Goal: Transaction & Acquisition: Purchase product/service

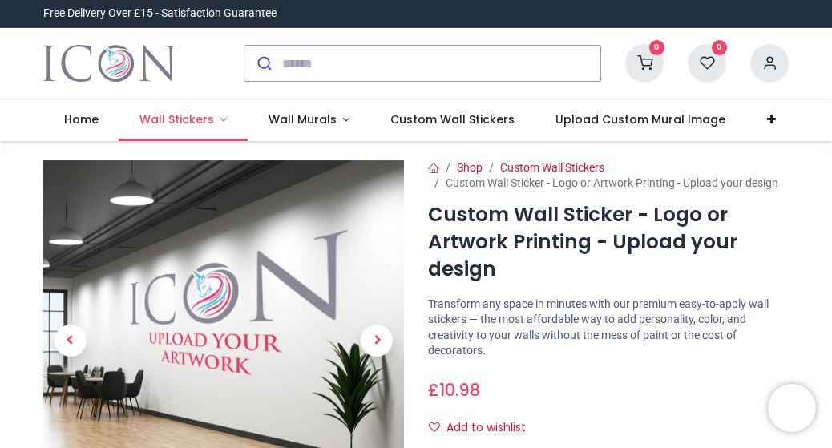
click at [208, 123] on span "Wall Stickers" at bounding box center [177, 119] width 75 height 16
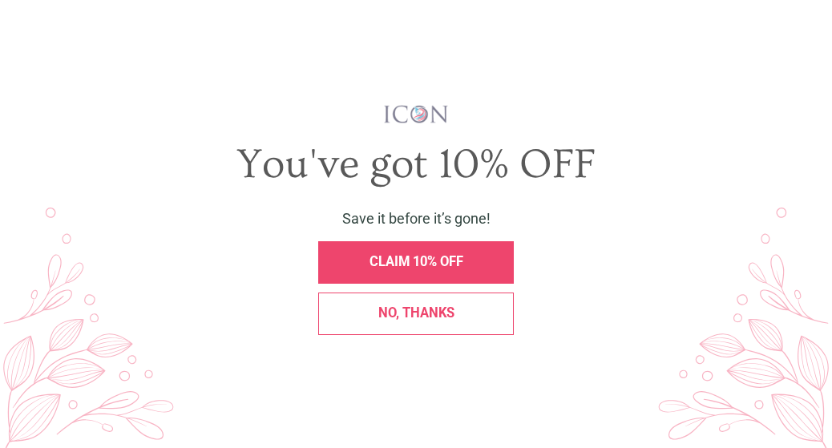
scroll to position [401, 0]
click at [396, 273] on div "CLAIM 10% OFF" at bounding box center [416, 262] width 196 height 43
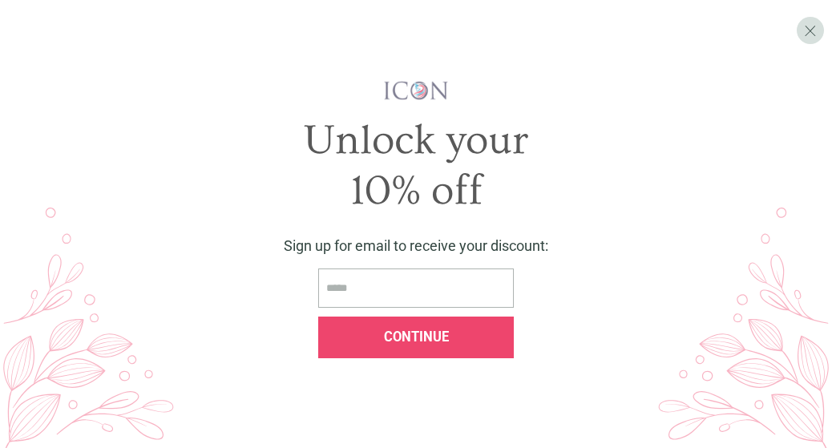
click at [383, 277] on input "email" at bounding box center [416, 288] width 196 height 39
type input "**********"
click at [403, 329] on div "Continue" at bounding box center [416, 338] width 196 height 43
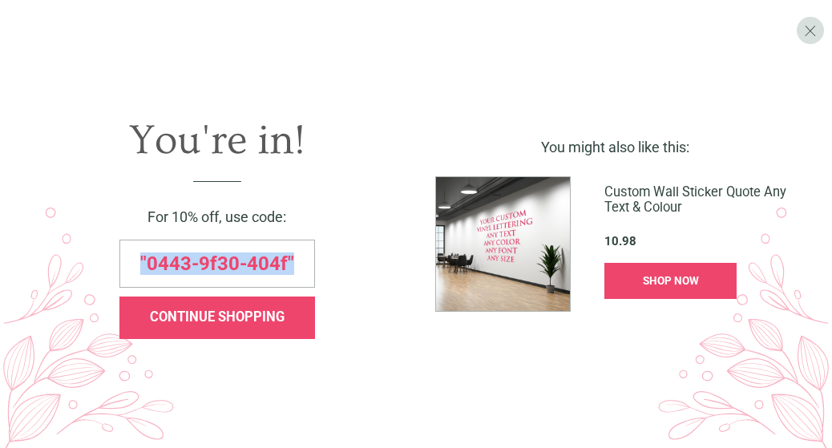
drag, startPoint x: 139, startPoint y: 261, endPoint x: 348, endPoint y: 265, distance: 209.4
click at [348, 265] on div ""0443-9f30-404f"" at bounding box center [217, 264] width 387 height 48
copy span ""0443-9f30-404f""
drag, startPoint x: 355, startPoint y: 273, endPoint x: 214, endPoint y: 219, distance: 151.3
click at [214, 219] on div "You're in! For 10% off, use code: "0443-9f30-404f" CONTINUE SHOPPING" at bounding box center [217, 224] width 392 height 248
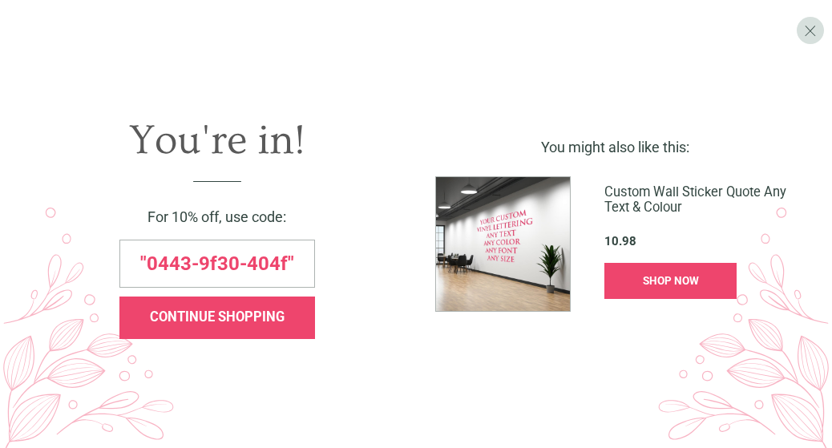
click at [205, 309] on div "CONTINUE SHOPPING" at bounding box center [217, 318] width 196 height 43
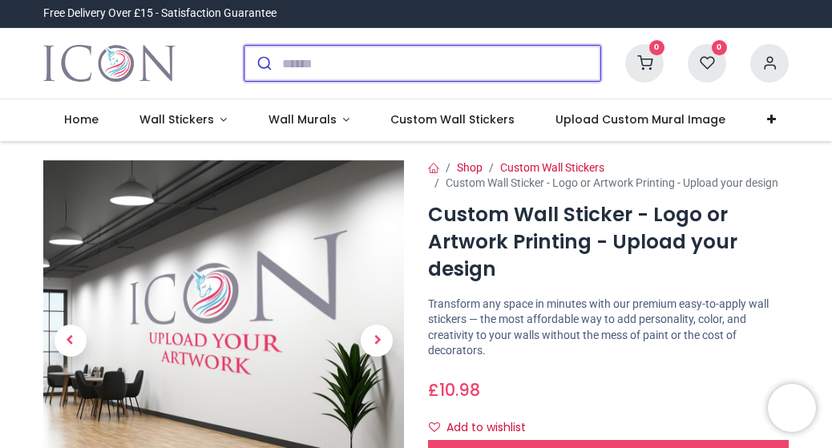
click at [314, 61] on input "search" at bounding box center [441, 63] width 318 height 35
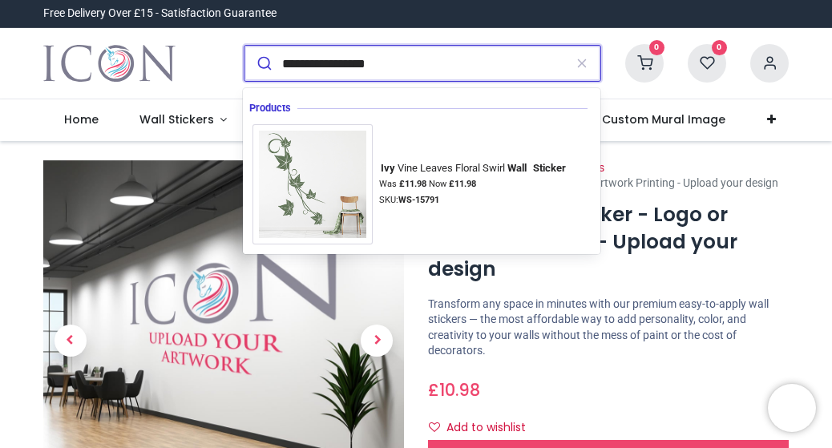
type input "**********"
click at [245, 46] on button "submit" at bounding box center [264, 63] width 38 height 35
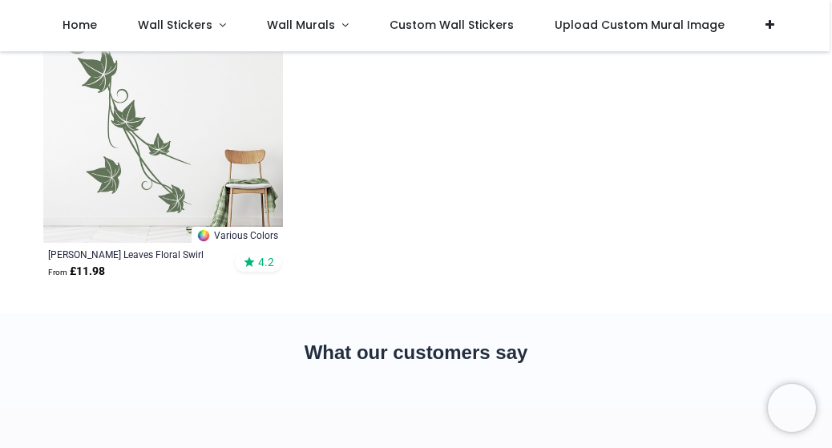
scroll to position [160, 0]
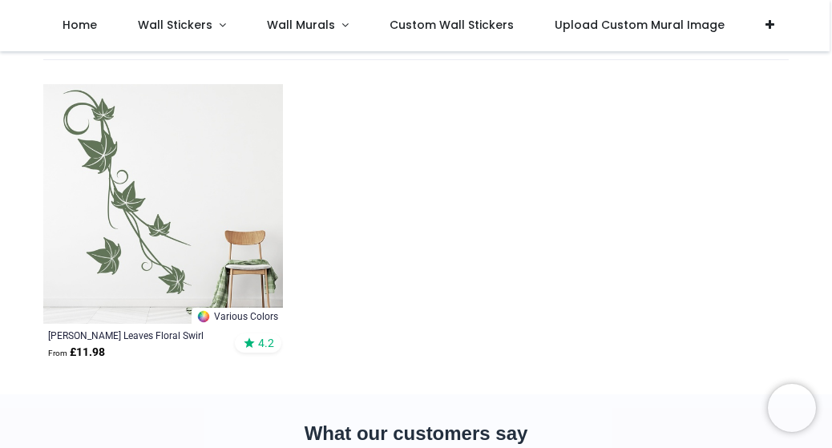
click at [132, 218] on img at bounding box center [163, 204] width 240 height 240
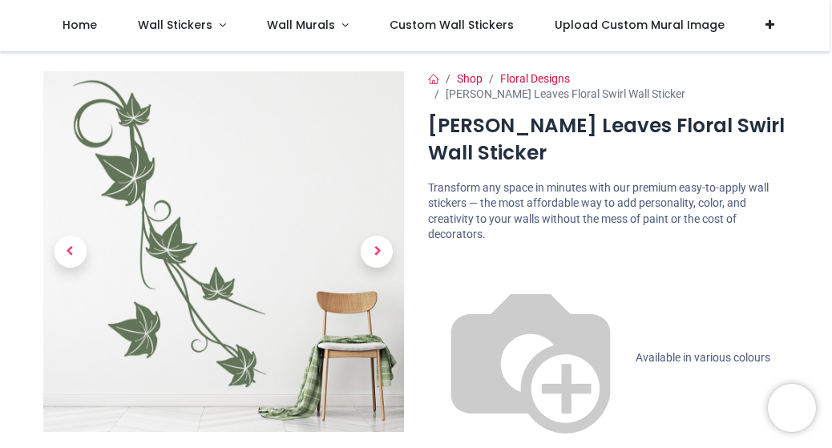
scroll to position [80, 0]
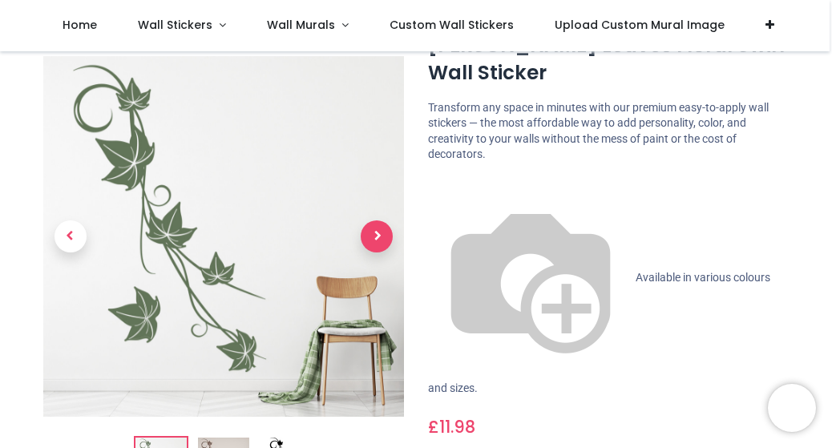
click at [375, 230] on span "Next" at bounding box center [377, 237] width 32 height 32
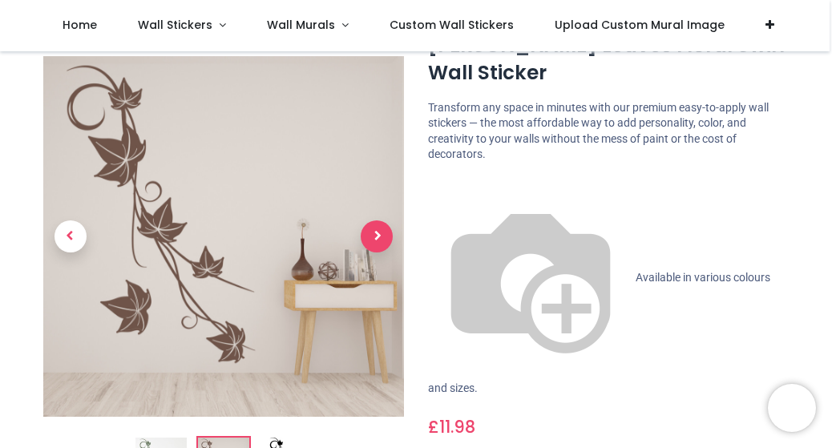
click at [375, 230] on span "Next" at bounding box center [377, 237] width 32 height 32
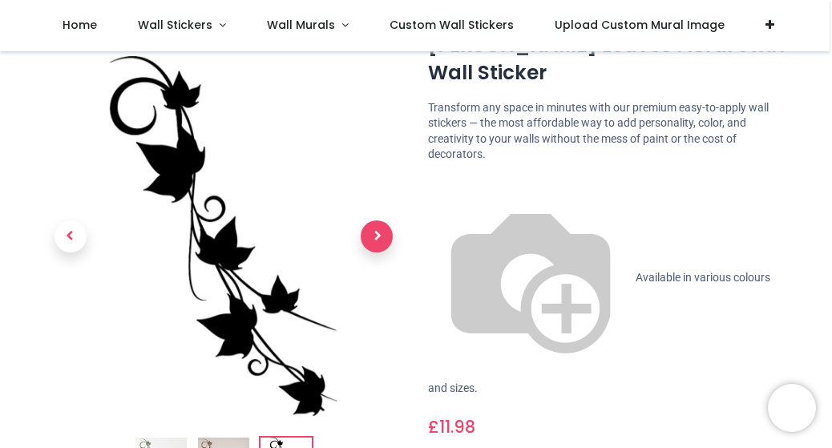
click at [375, 230] on span "Next" at bounding box center [377, 237] width 32 height 32
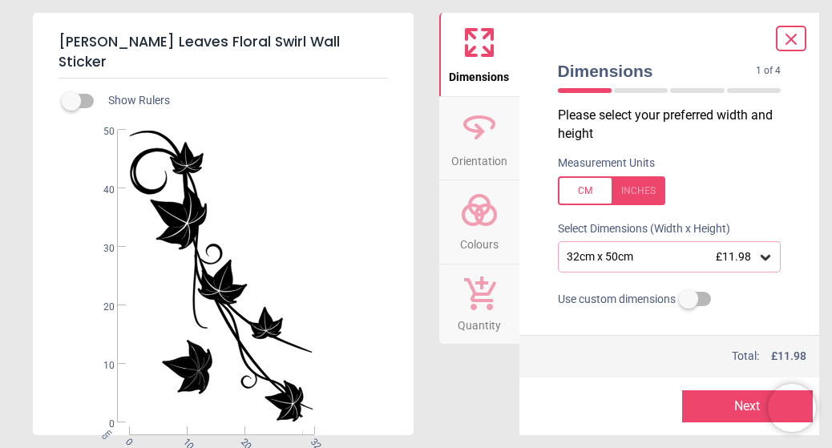
click at [638, 191] on div at bounding box center [611, 190] width 107 height 29
click at [764, 256] on icon at bounding box center [766, 257] width 16 height 16
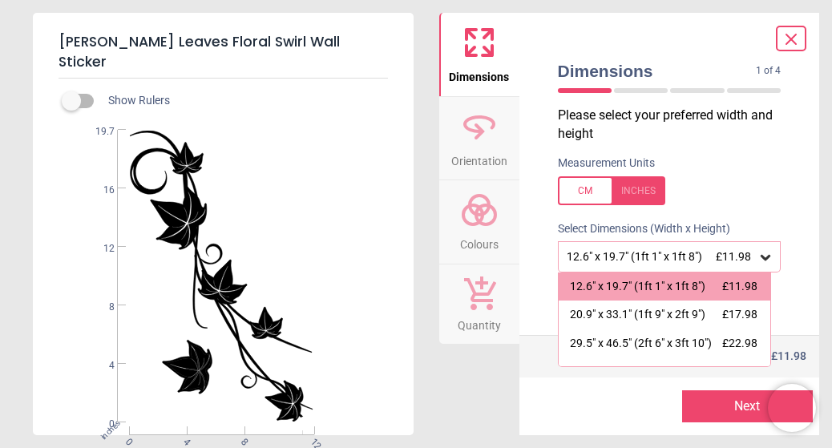
click at [737, 257] on span "£11.98" at bounding box center [733, 256] width 35 height 13
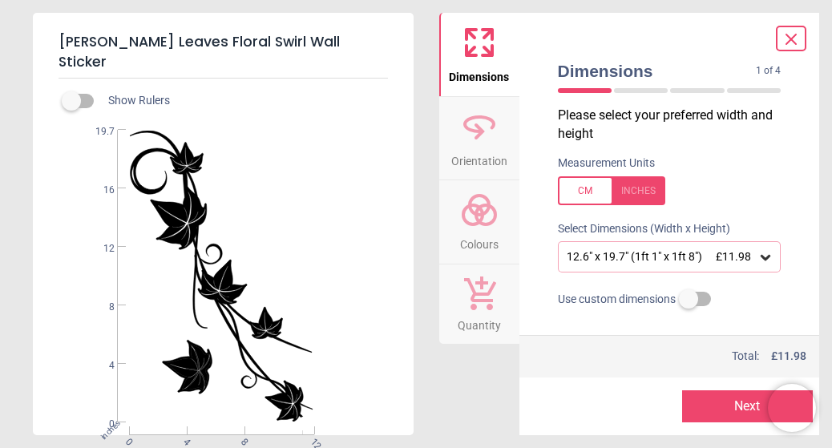
click at [726, 402] on button "Next" at bounding box center [748, 407] width 131 height 32
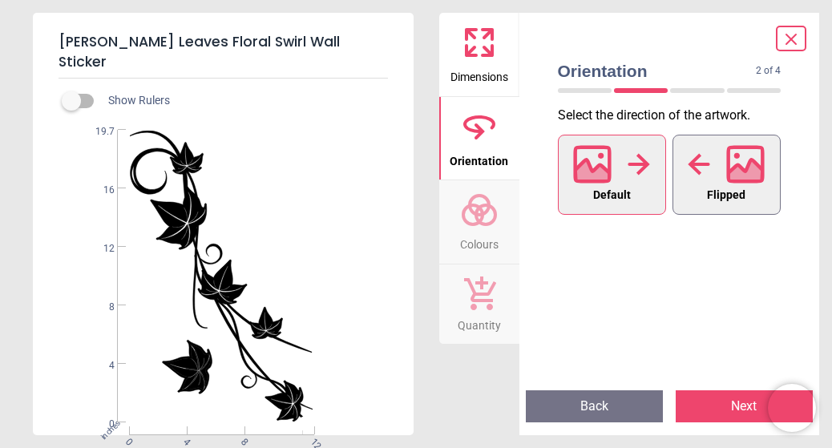
click at [739, 185] on span "Flipped" at bounding box center [726, 195] width 38 height 21
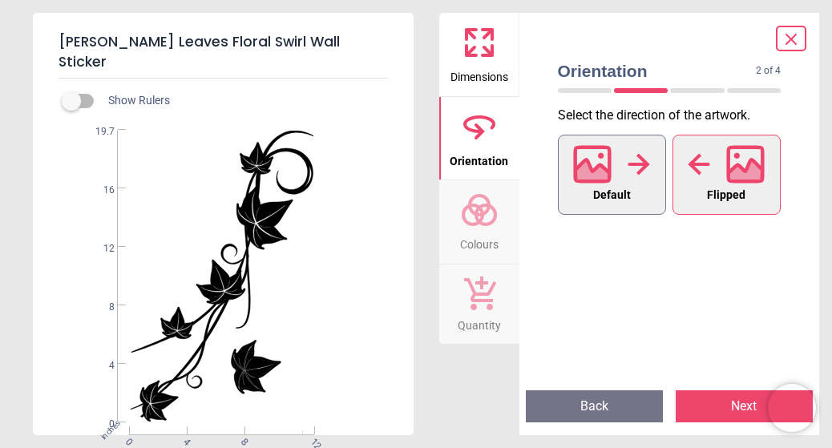
click at [594, 158] on icon at bounding box center [592, 164] width 38 height 38
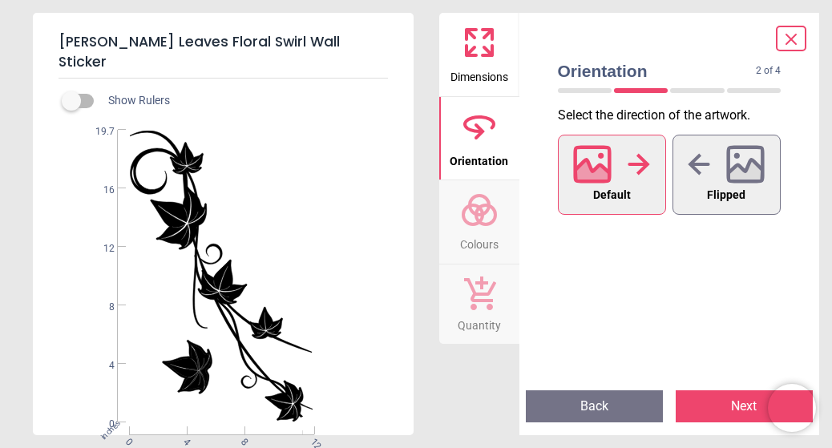
click at [722, 411] on button "Next" at bounding box center [744, 407] width 137 height 32
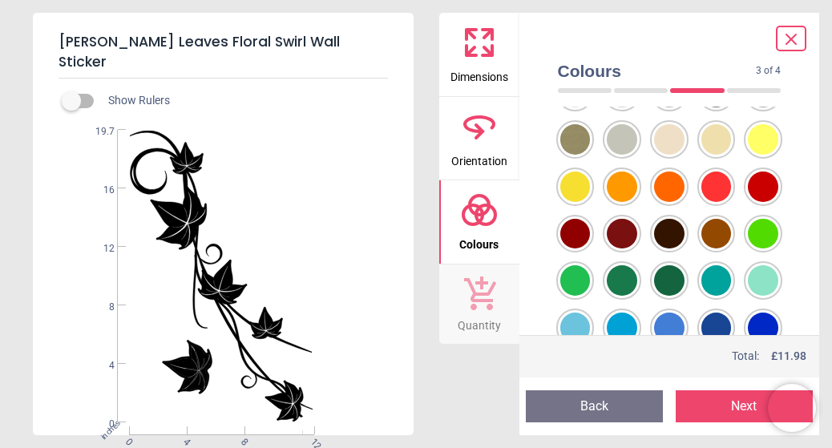
scroll to position [160, 0]
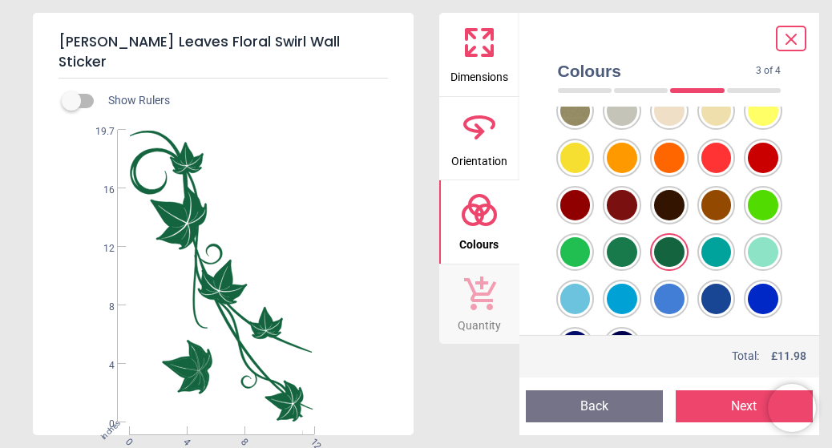
click at [591, 32] on div at bounding box center [576, 17] width 30 height 30
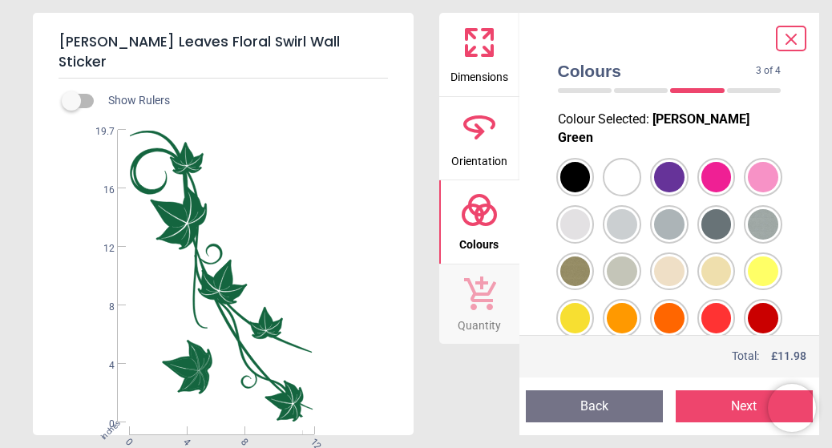
click at [575, 192] on div at bounding box center [576, 177] width 30 height 30
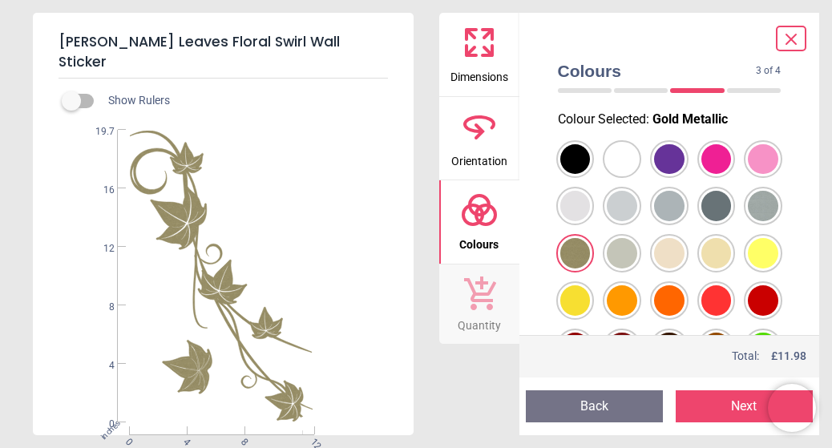
click at [591, 175] on div at bounding box center [576, 159] width 30 height 30
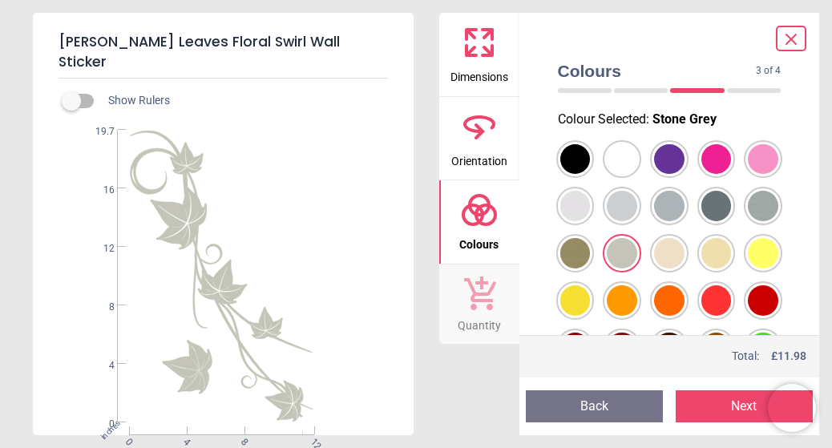
click at [578, 175] on div at bounding box center [576, 159] width 30 height 30
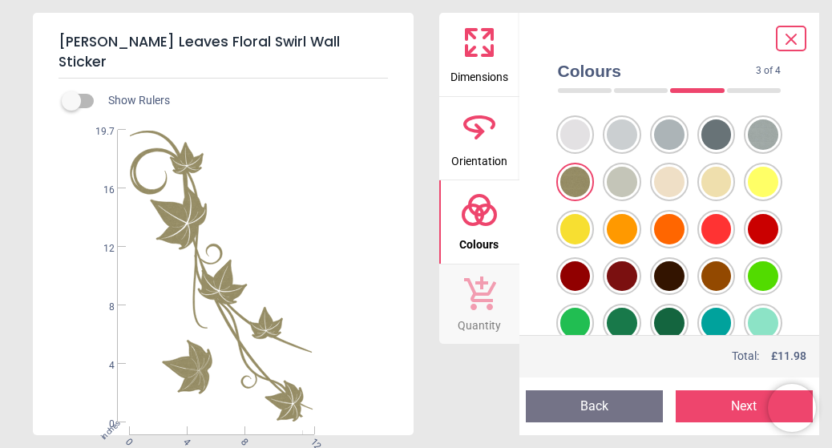
scroll to position [80, 0]
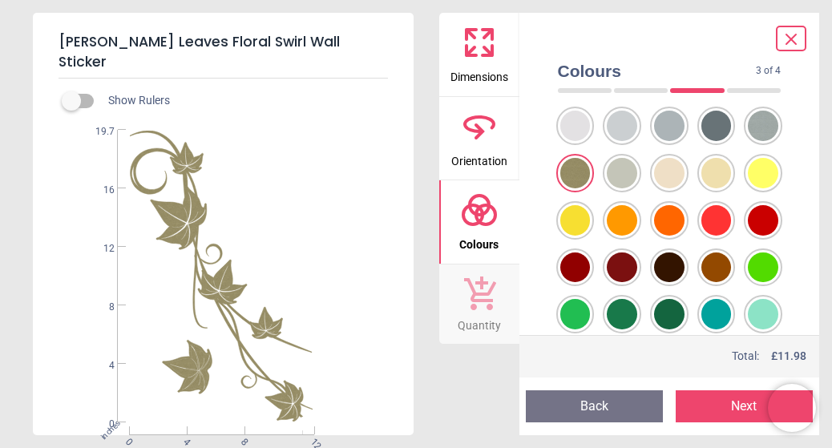
click at [591, 95] on div at bounding box center [576, 79] width 30 height 30
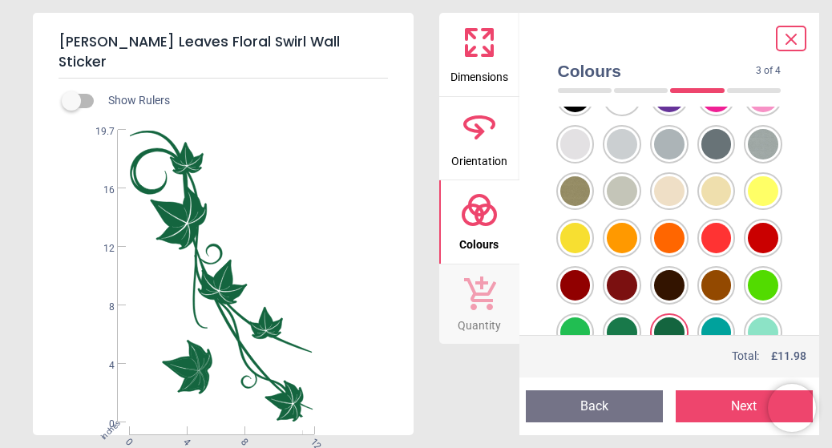
scroll to position [160, 0]
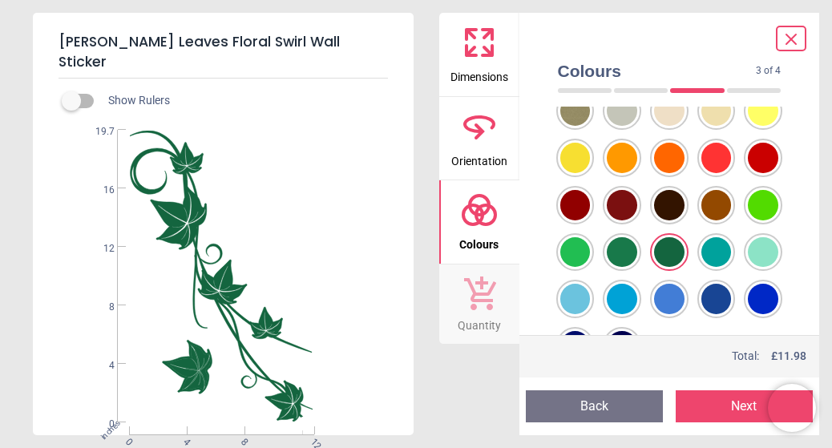
click at [730, 405] on button "Next" at bounding box center [744, 407] width 137 height 32
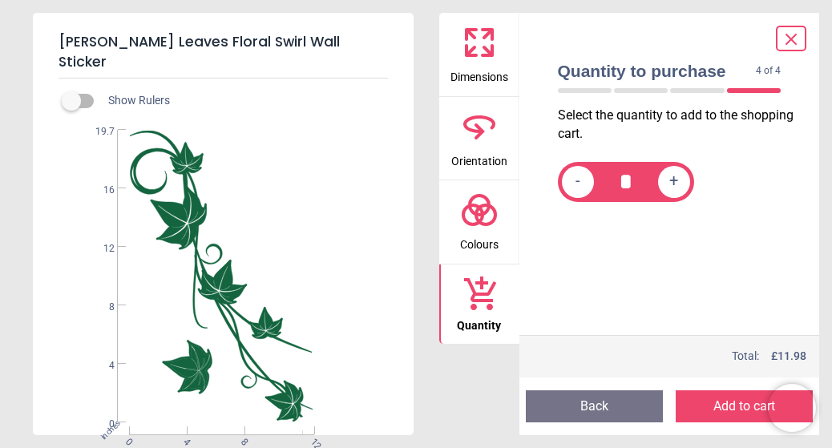
click at [708, 405] on button "Add to cart" at bounding box center [744, 407] width 137 height 32
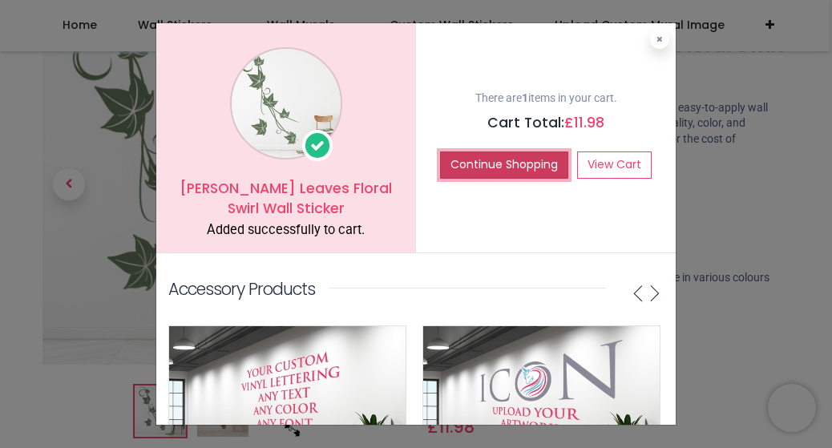
click at [526, 170] on button "Continue Shopping" at bounding box center [504, 165] width 128 height 27
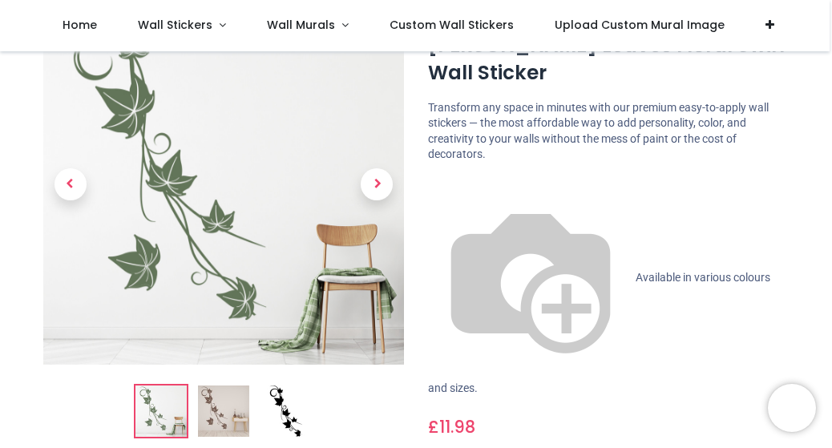
scroll to position [0, 0]
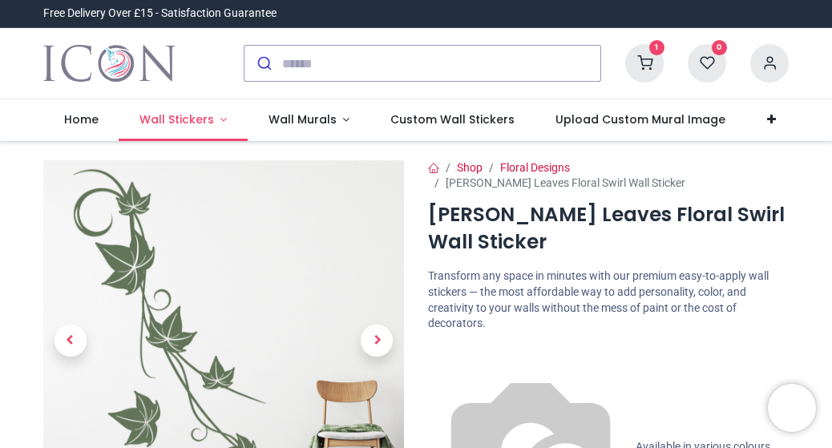
click at [168, 126] on span "Wall Stickers" at bounding box center [177, 119] width 75 height 16
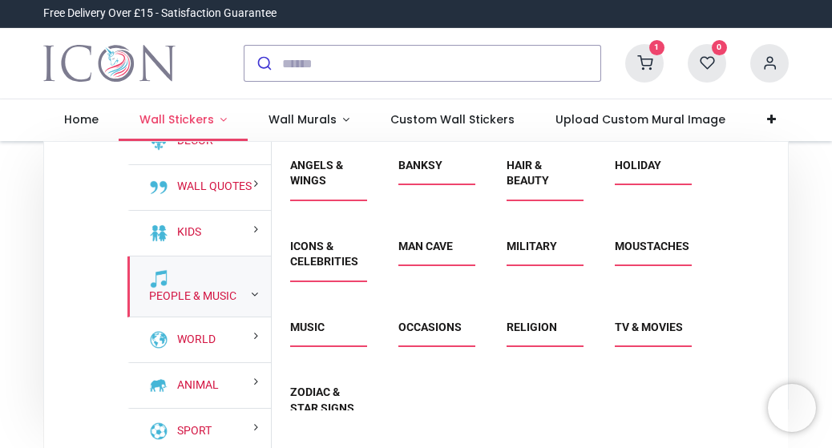
click at [176, 122] on span "Wall Stickers" at bounding box center [177, 119] width 75 height 16
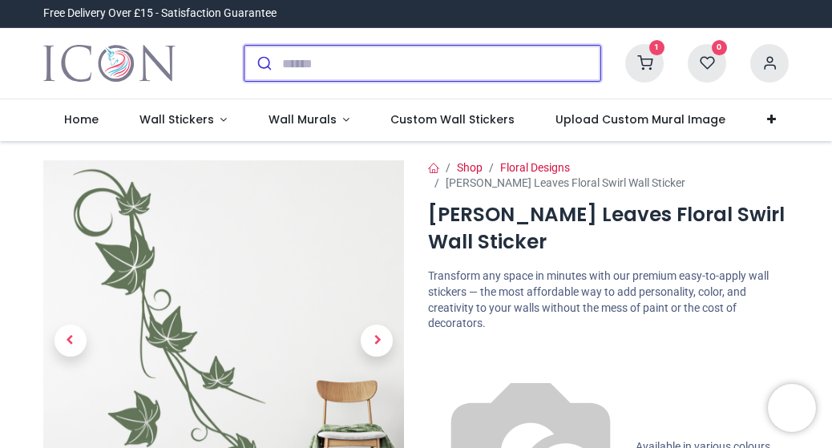
click at [293, 53] on input "search" at bounding box center [441, 63] width 318 height 35
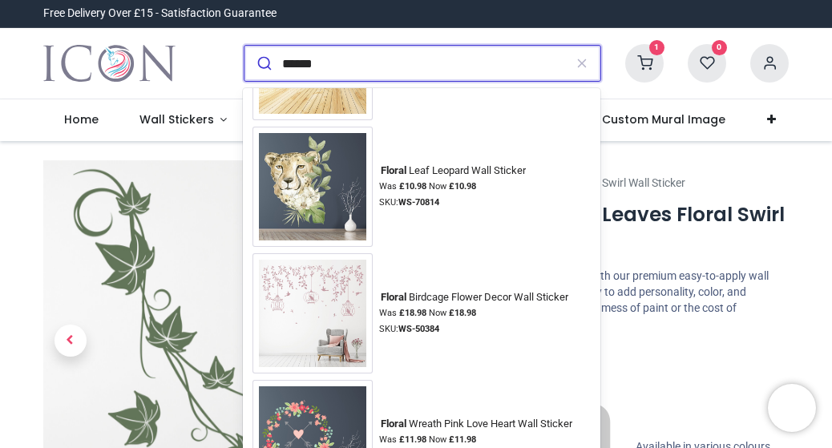
scroll to position [2246, 0]
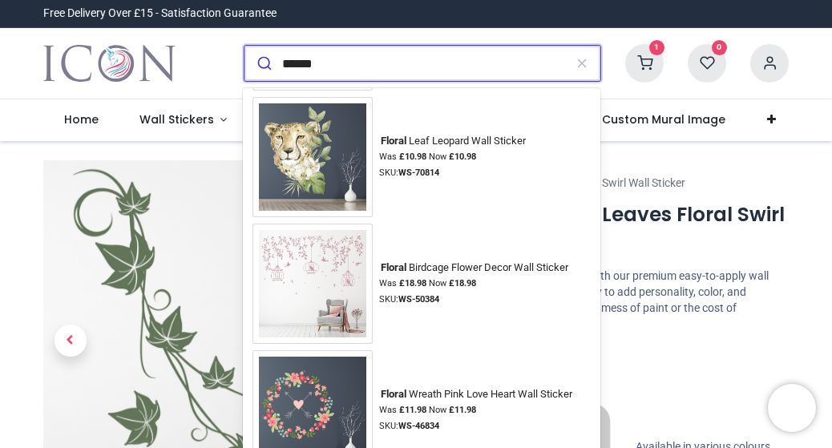
click at [284, 60] on input "******" at bounding box center [423, 63] width 282 height 35
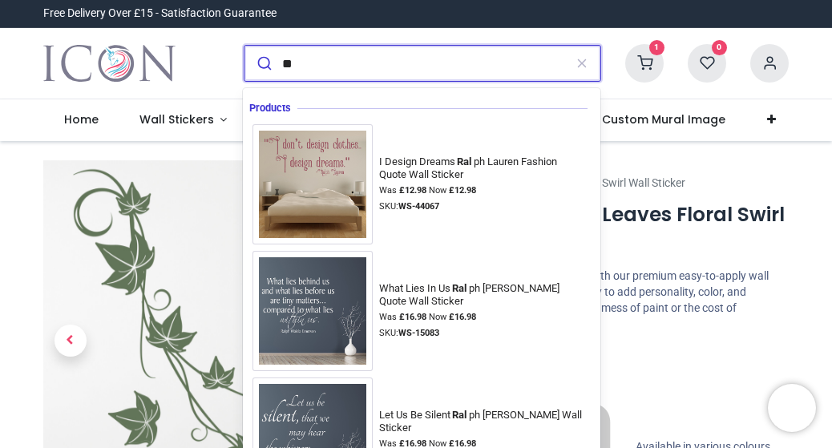
type input "*"
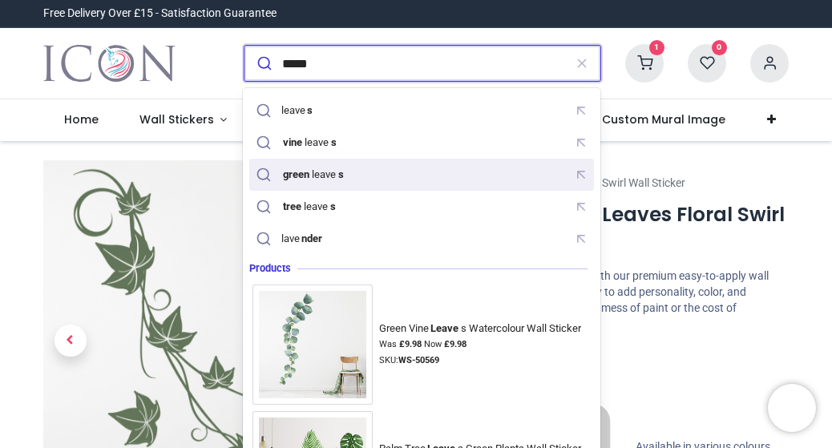
click at [362, 173] on div "green leave s" at bounding box center [422, 175] width 338 height 25
type input "**********"
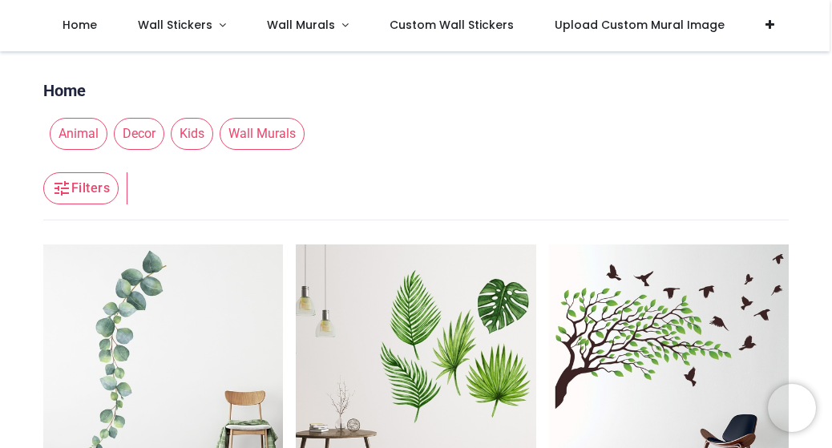
scroll to position [160, 0]
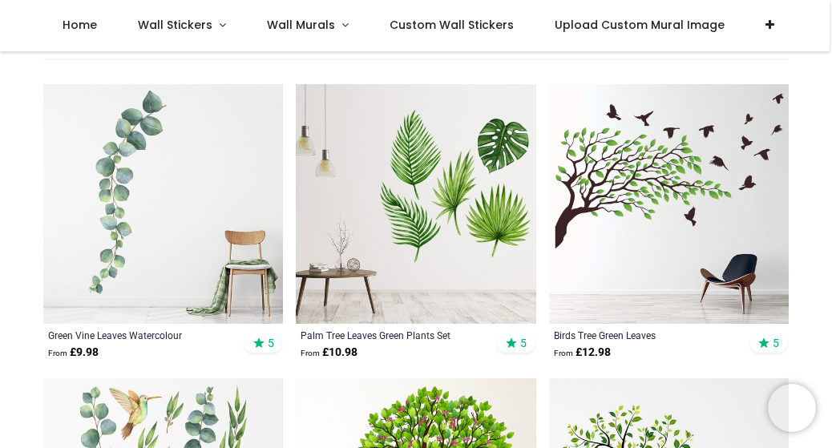
click at [91, 184] on img at bounding box center [163, 204] width 240 height 240
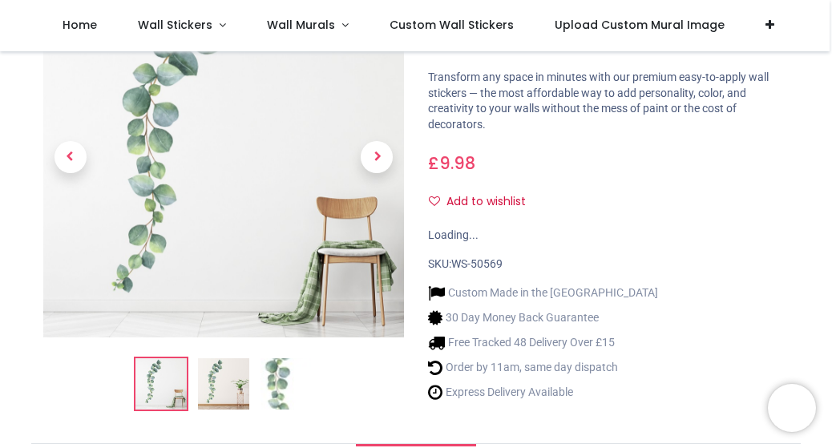
scroll to position [160, 0]
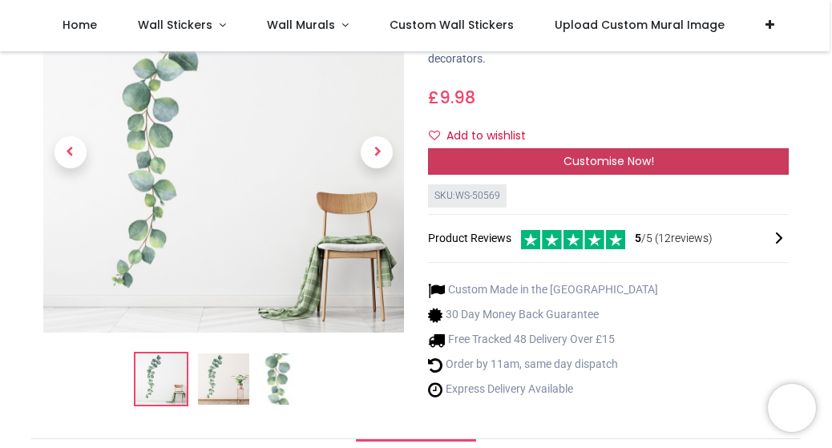
drag, startPoint x: 537, startPoint y: 180, endPoint x: 494, endPoint y: 163, distance: 46.5
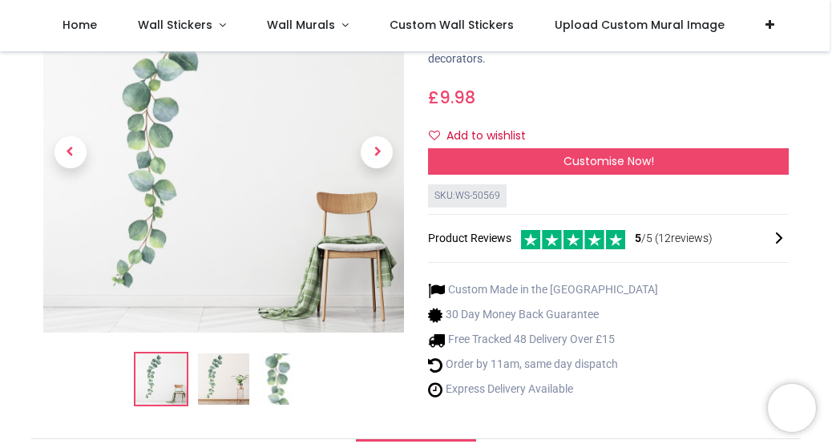
drag, startPoint x: 494, startPoint y: 163, endPoint x: 565, endPoint y: 61, distance: 123.9
click at [565, 61] on p "Transform any space in minutes with our premium easy-to-apply wall stickers — t…" at bounding box center [608, 35] width 361 height 63
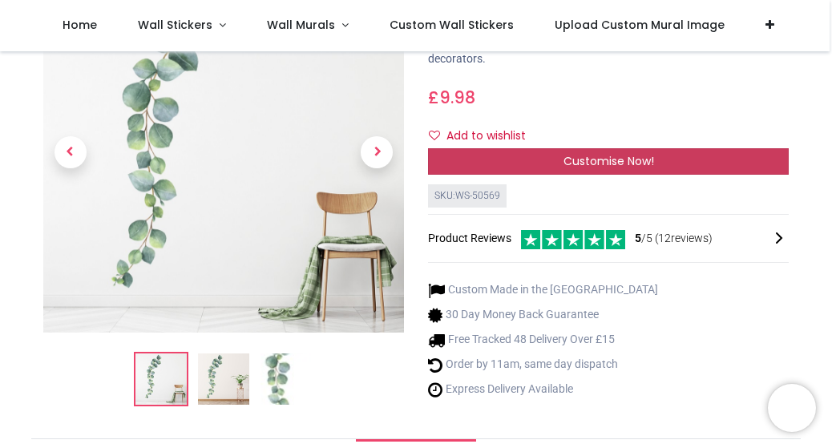
click at [555, 168] on div "Customise Now!" at bounding box center [608, 161] width 361 height 27
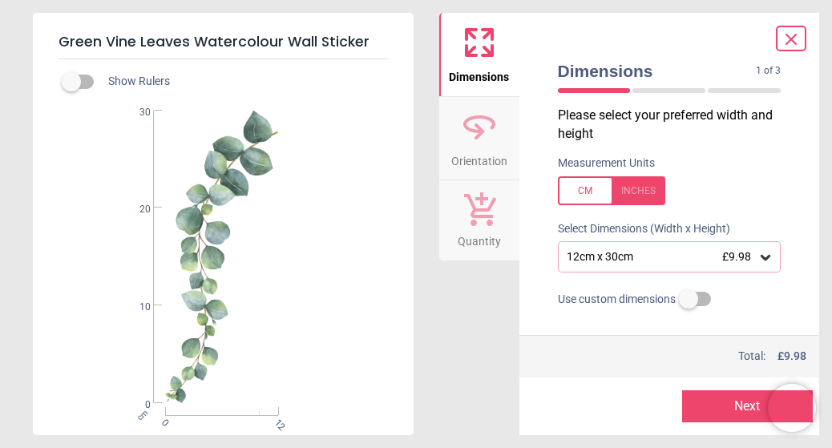
click at [639, 188] on div at bounding box center [611, 190] width 107 height 29
click at [758, 260] on icon at bounding box center [766, 257] width 16 height 16
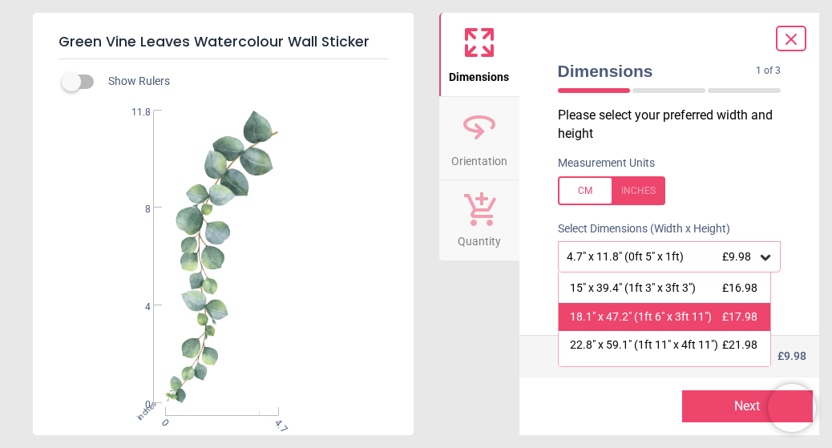
scroll to position [32, 0]
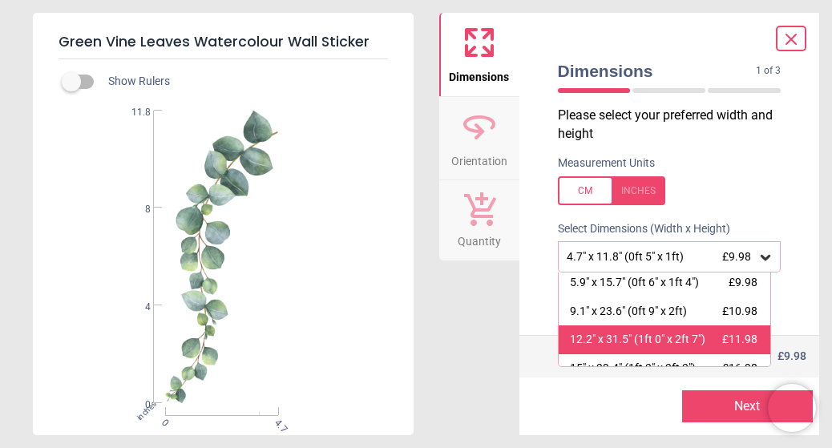
click at [741, 339] on span "£11.98" at bounding box center [740, 339] width 35 height 13
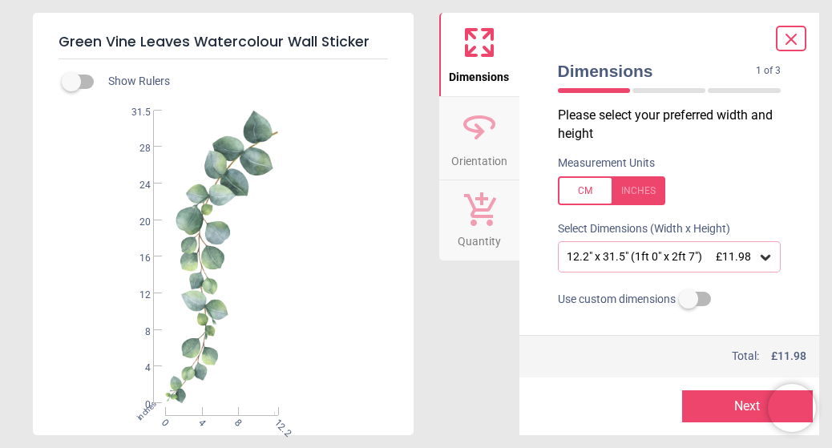
click at [747, 404] on button "Next" at bounding box center [748, 407] width 131 height 32
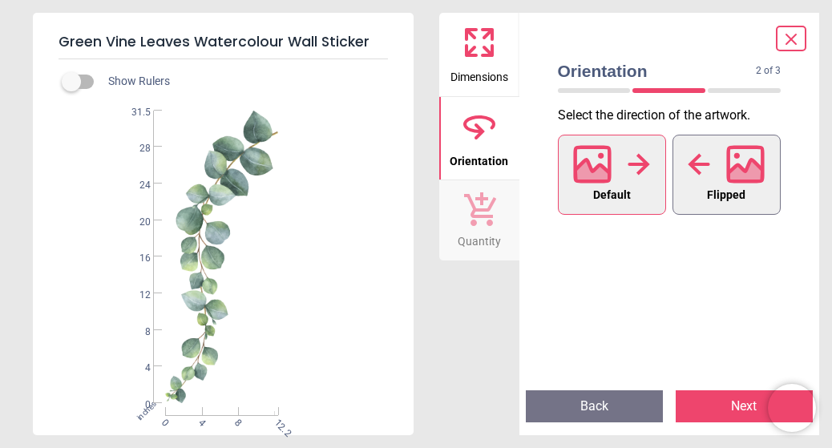
click at [725, 176] on div at bounding box center [726, 165] width 77 height 42
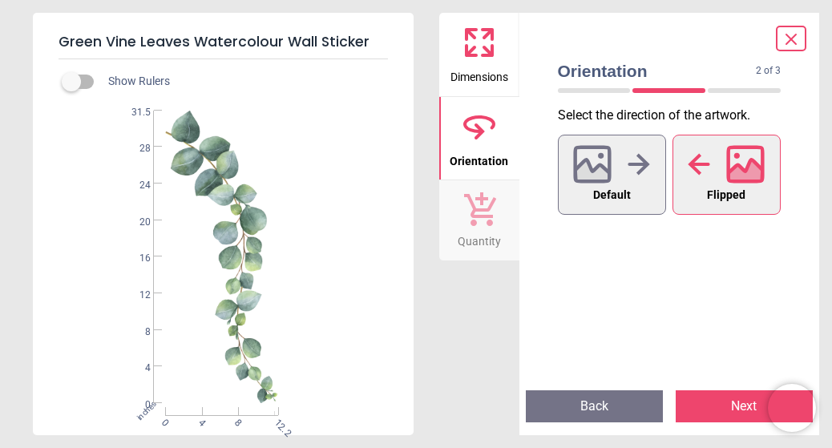
click at [733, 399] on button "Next" at bounding box center [744, 407] width 137 height 32
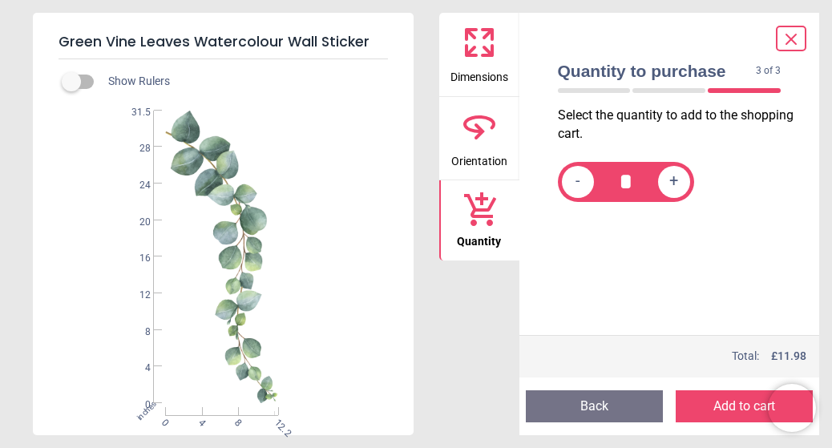
click at [729, 404] on button "Add to cart" at bounding box center [744, 407] width 137 height 32
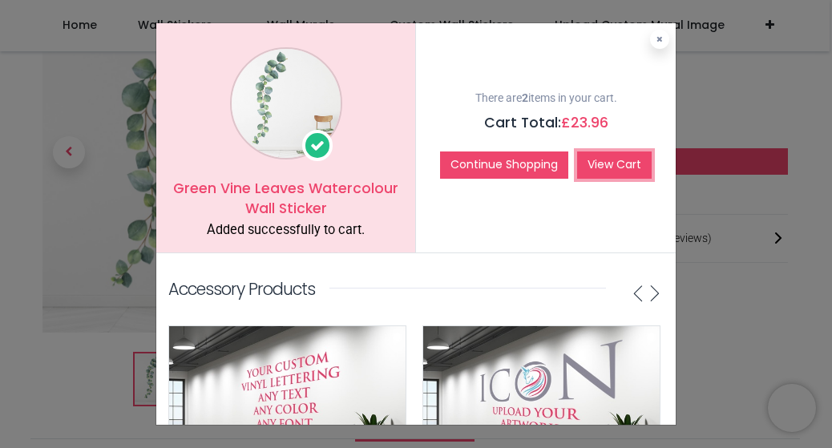
click at [622, 162] on link "View Cart" at bounding box center [614, 165] width 75 height 27
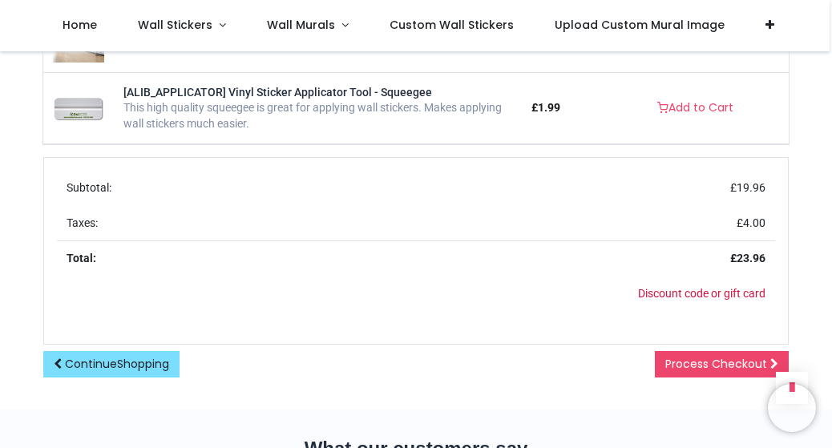
scroll to position [1123, 0]
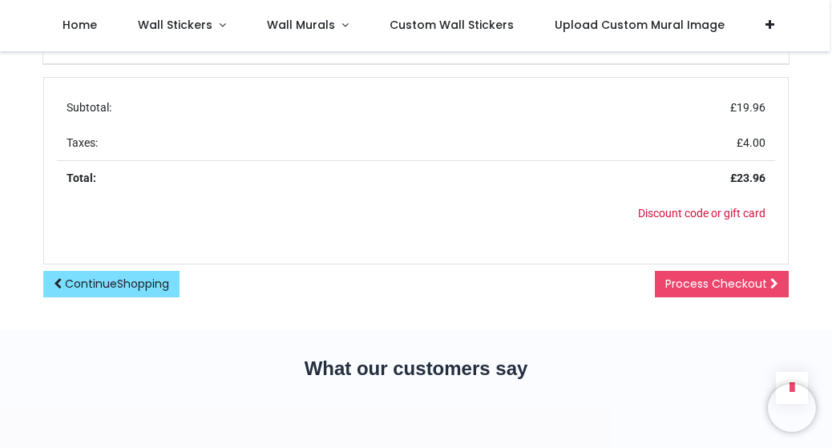
drag, startPoint x: 699, startPoint y: 217, endPoint x: 666, endPoint y: 230, distance: 35.3
click at [666, 230] on td "Discount code or gift card Apply" at bounding box center [416, 213] width 719 height 35
drag, startPoint x: 655, startPoint y: 180, endPoint x: 602, endPoint y: 200, distance: 56.6
click at [602, 200] on td "Discount code or gift card Apply" at bounding box center [416, 213] width 719 height 35
click at [668, 211] on link "Discount code or gift card" at bounding box center [702, 213] width 128 height 13
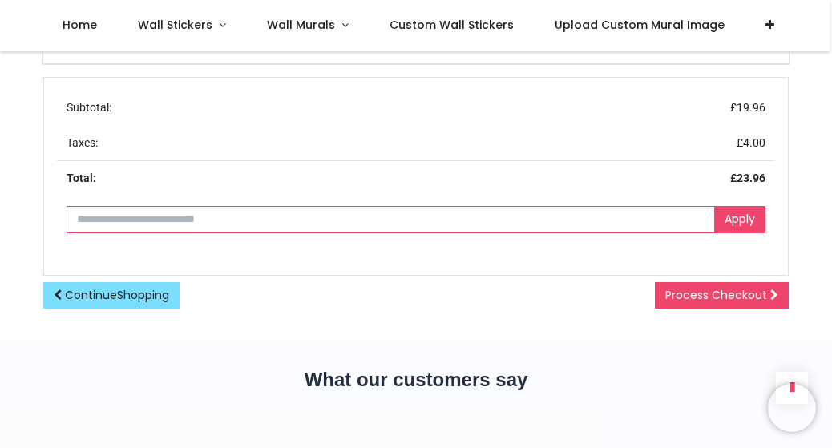
paste input "**********"
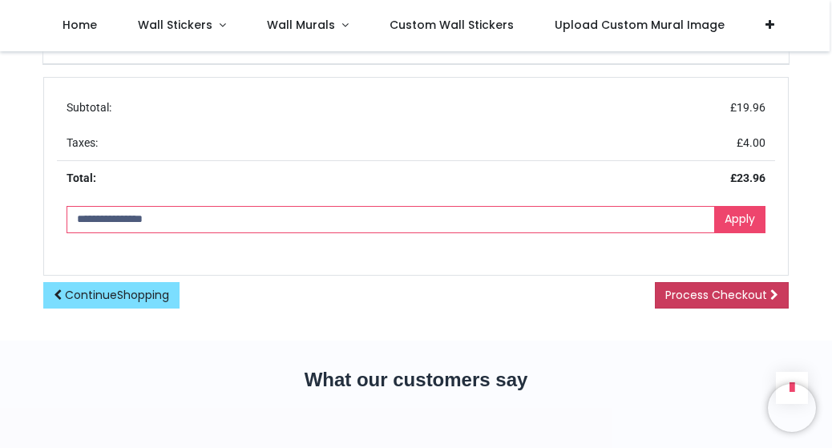
type input "**********"
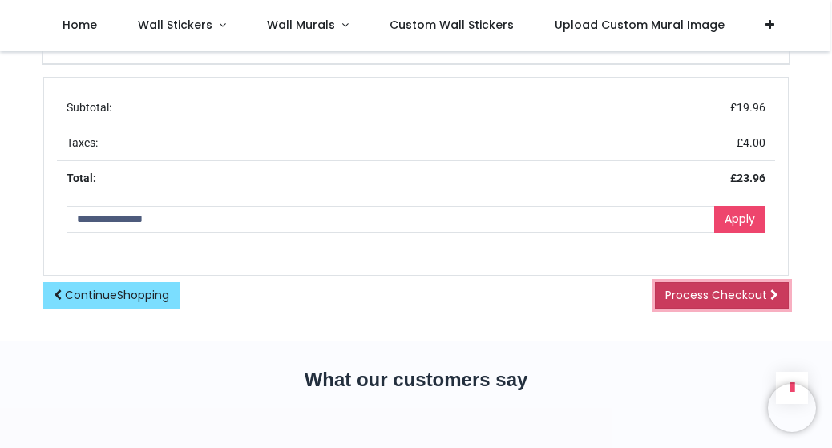
click at [732, 294] on span "Process Checkout" at bounding box center [717, 295] width 102 height 16
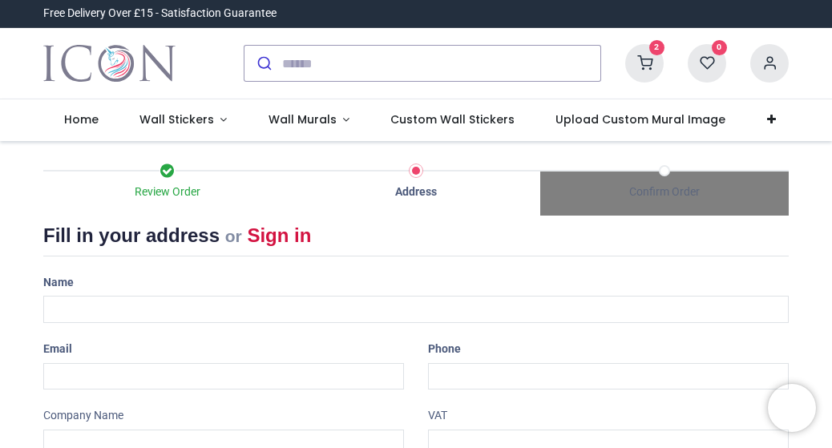
select select "***"
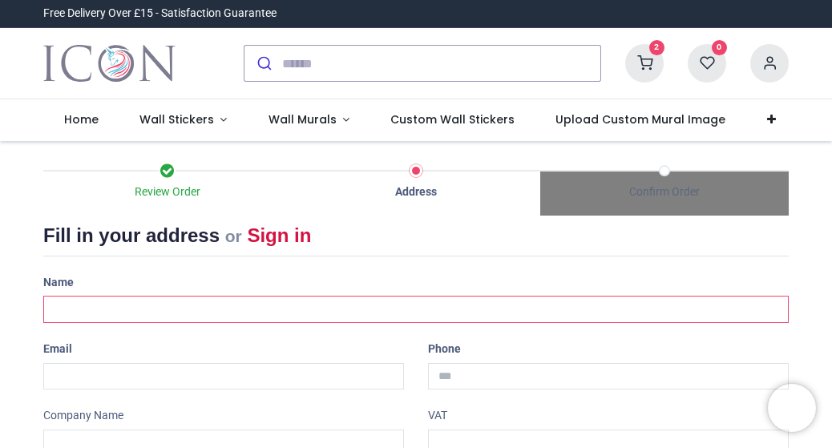
click at [100, 306] on input "text" at bounding box center [416, 309] width 746 height 27
type input "**********"
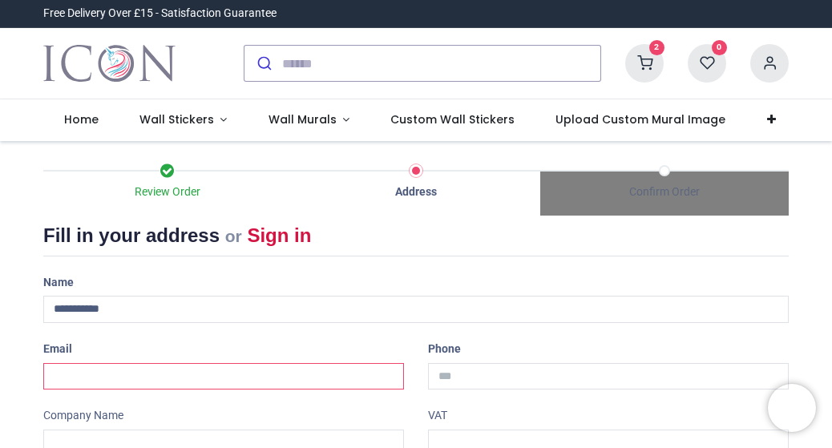
type input "**********"
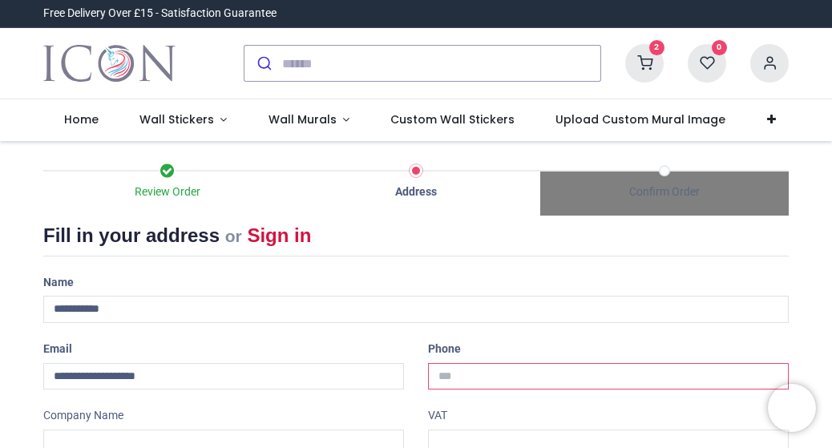
type input "**********"
type input "*********"
type input "*******"
type input "********"
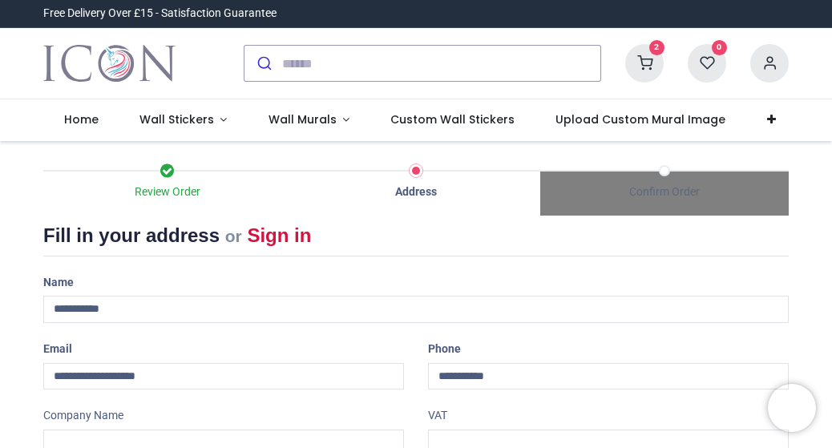
select select "***"
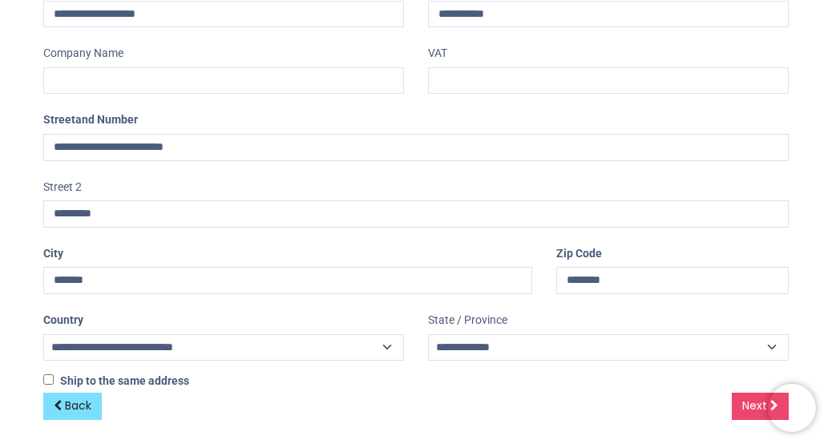
scroll to position [367, 0]
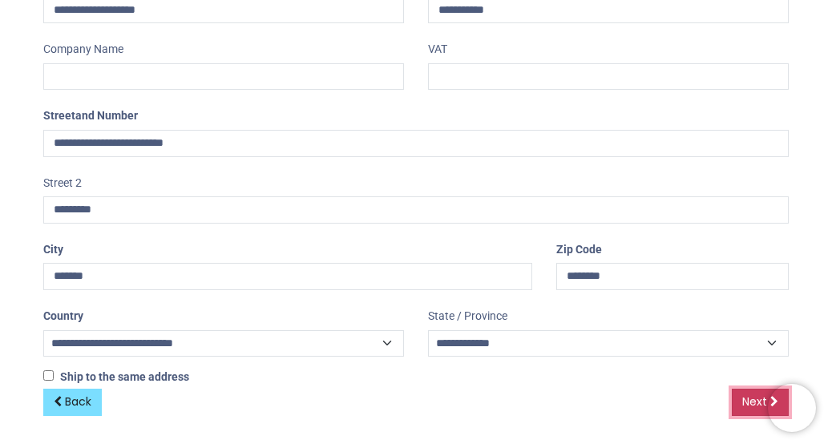
click at [744, 402] on span "Next" at bounding box center [755, 402] width 25 height 16
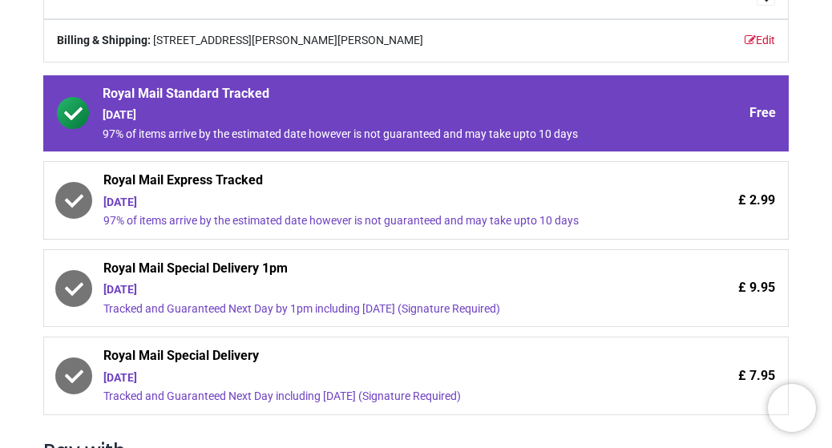
scroll to position [321, 0]
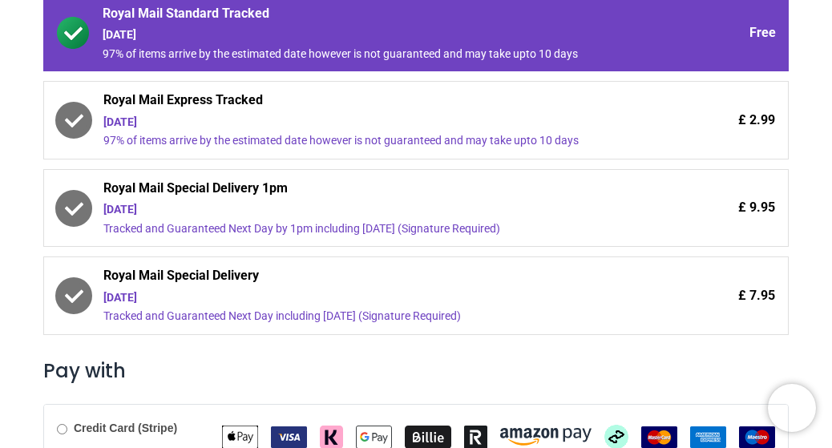
click at [300, 160] on div "Royal Mail Standard Tracked Saturday 16th August 97% of items arrive by the est…" at bounding box center [416, 170] width 746 height 350
click at [318, 125] on div "Friday 15th August" at bounding box center [371, 123] width 537 height 16
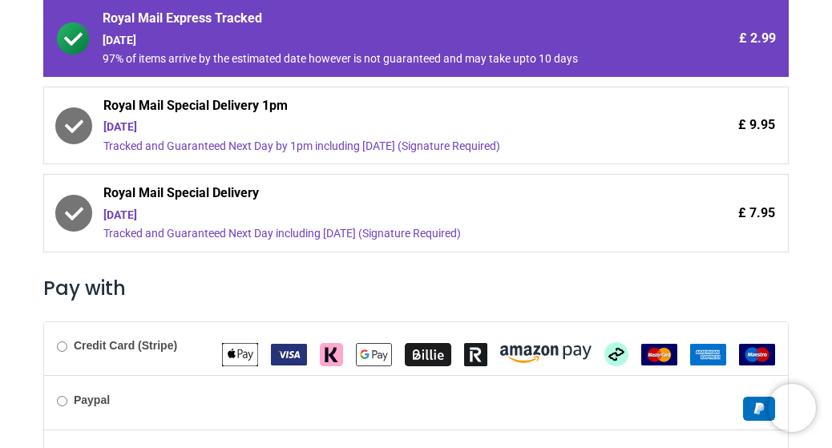
scroll to position [508, 0]
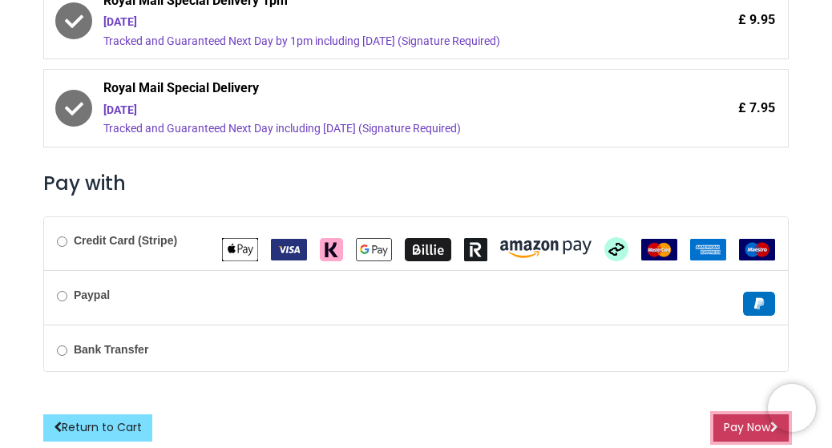
click at [736, 432] on button "Pay Now" at bounding box center [751, 428] width 75 height 27
